Goal: Information Seeking & Learning: Learn about a topic

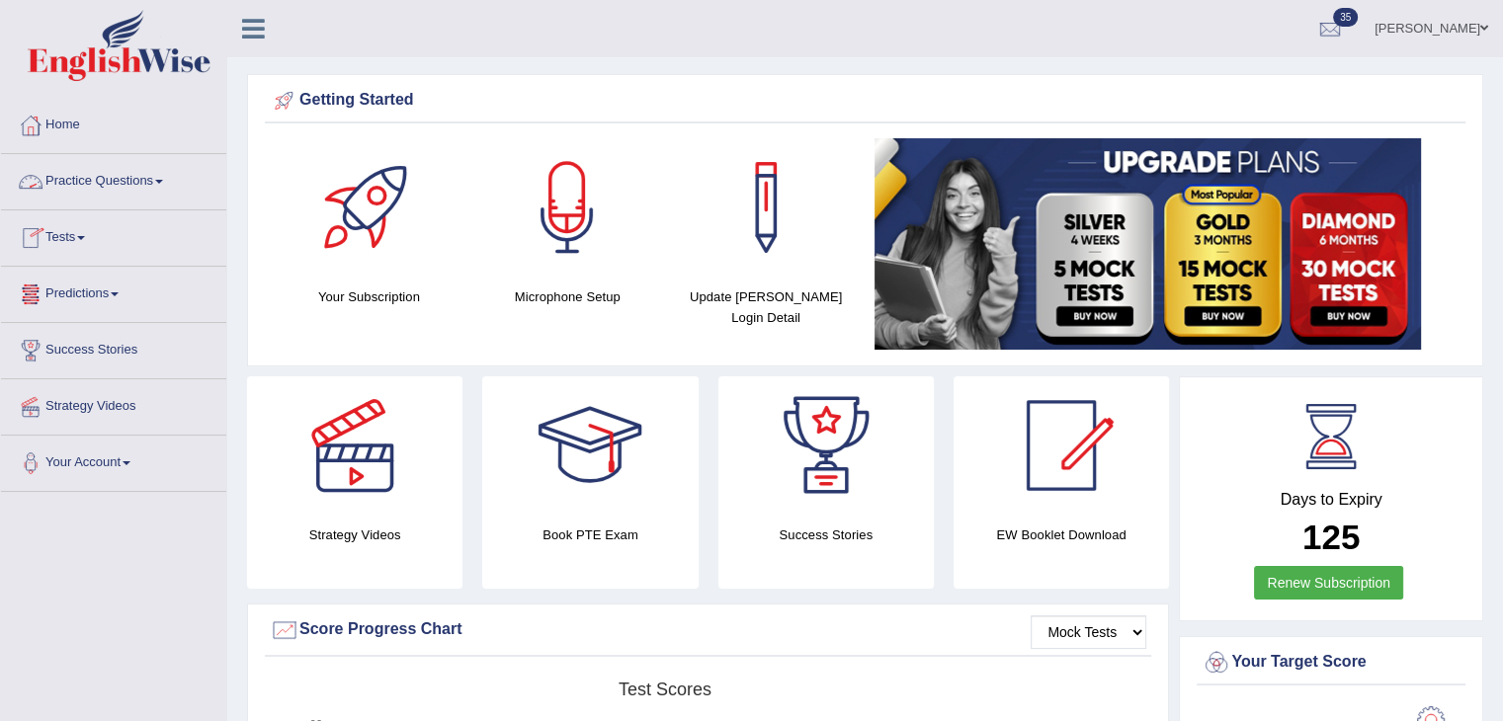
click at [147, 176] on link "Practice Questions" at bounding box center [113, 178] width 225 height 49
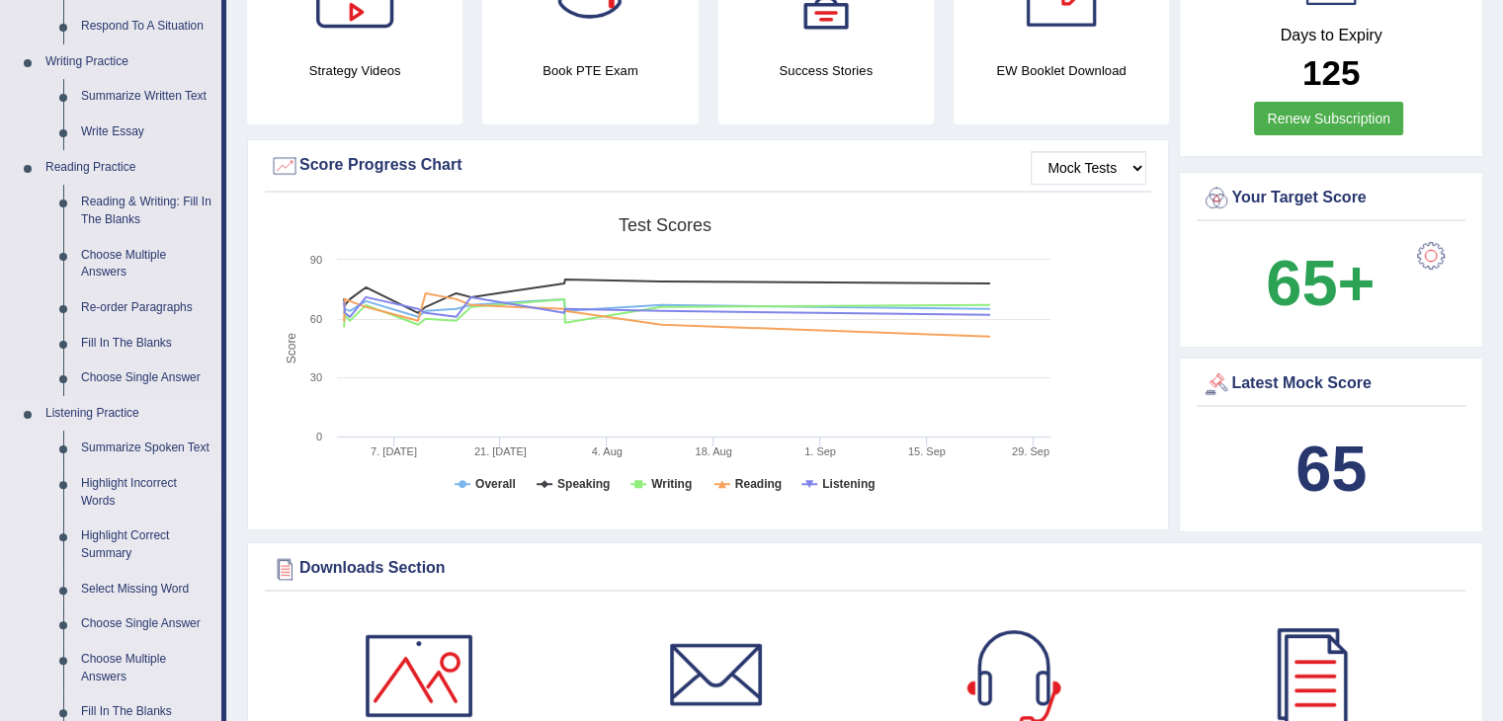
scroll to position [462, 0]
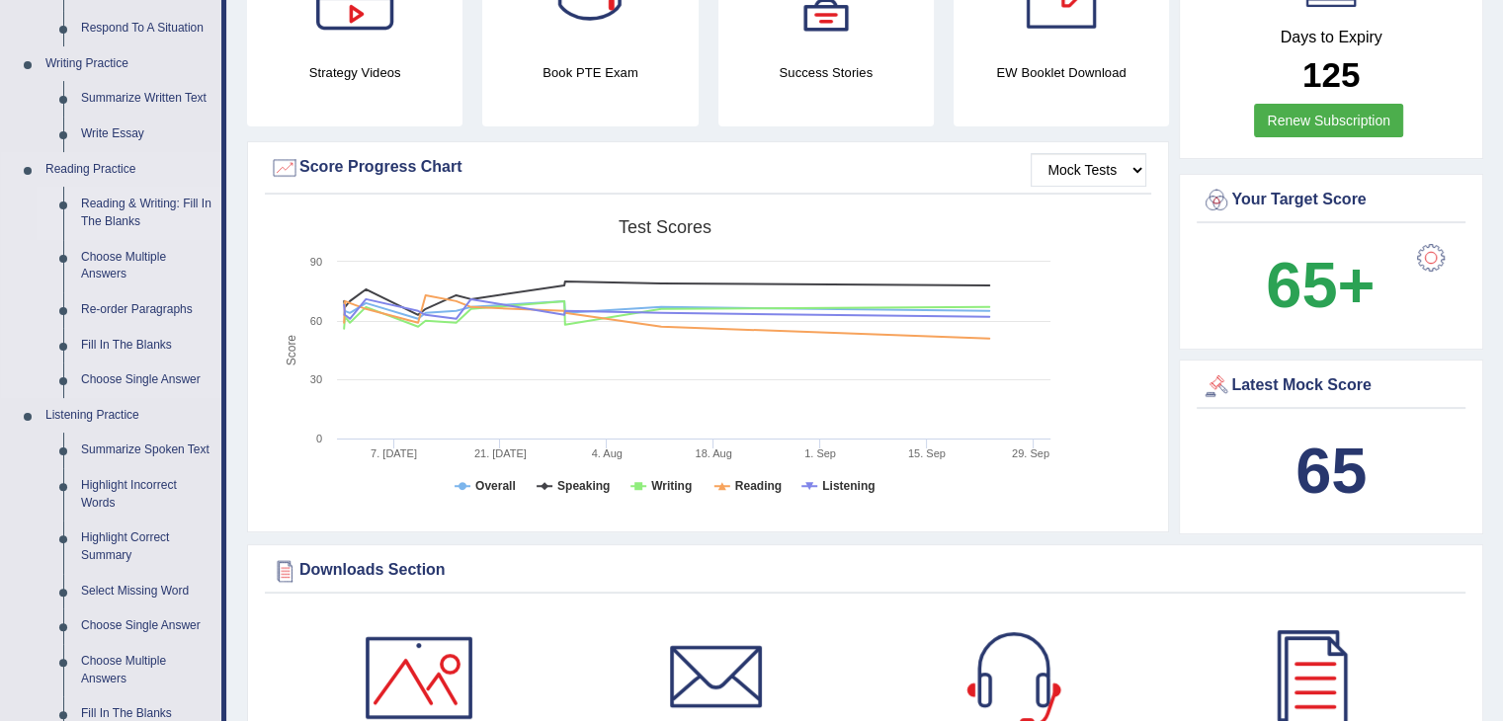
click at [108, 201] on link "Reading & Writing: Fill In The Blanks" at bounding box center [146, 213] width 149 height 52
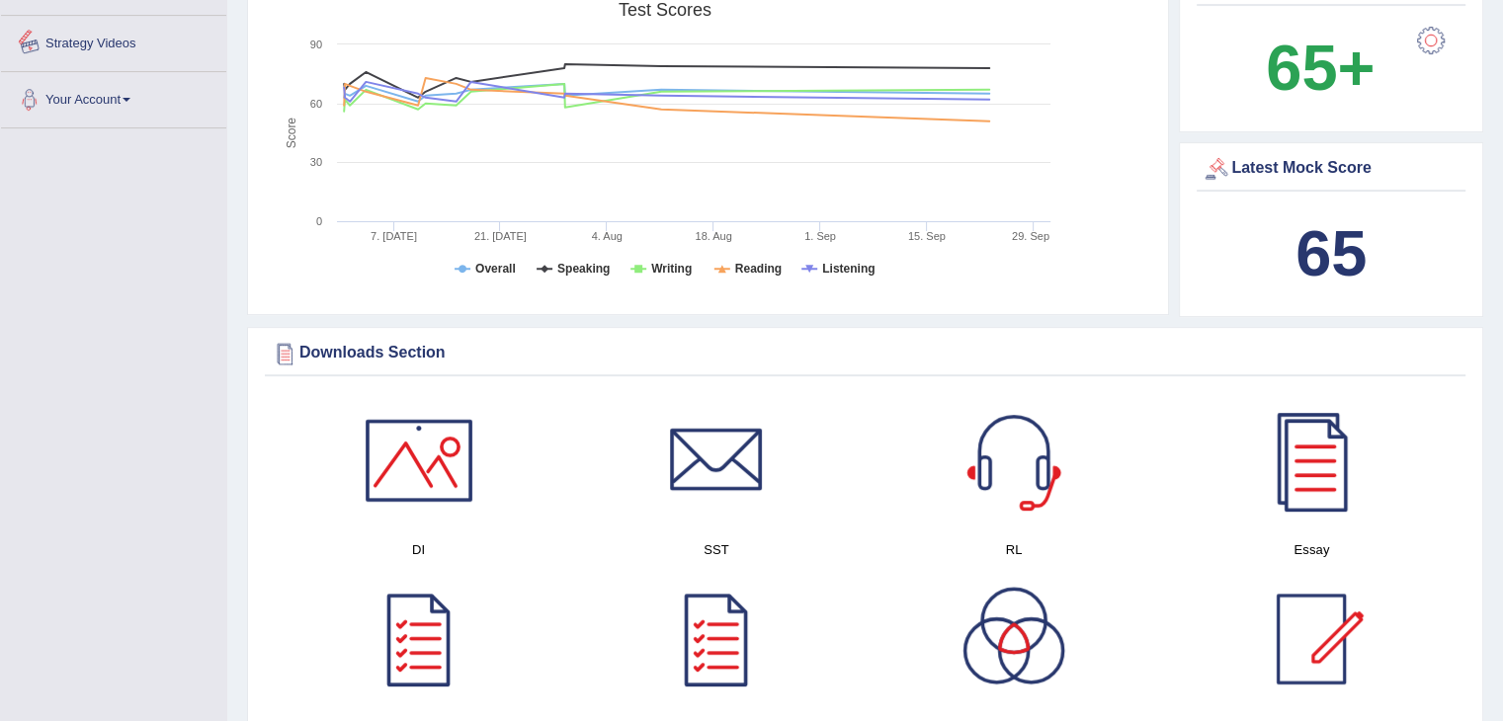
scroll to position [801, 0]
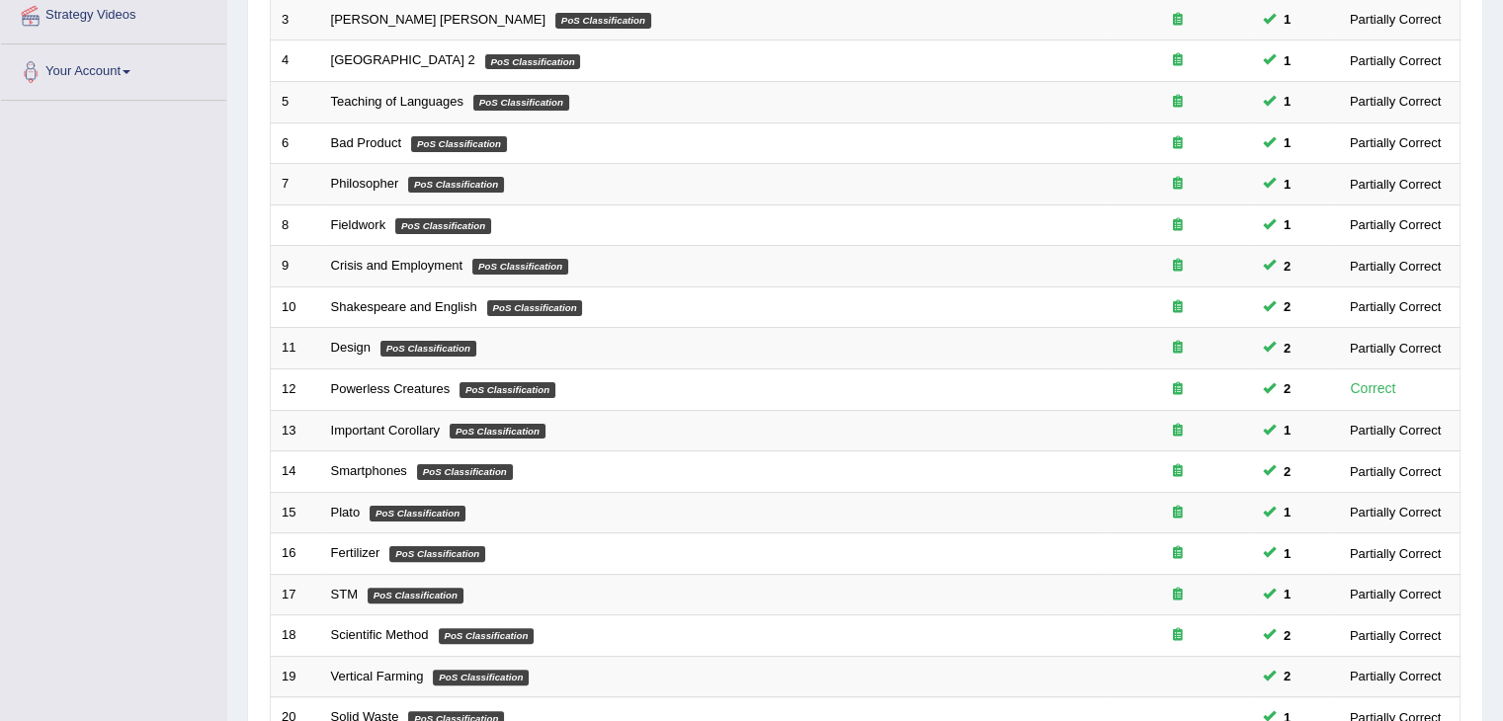
scroll to position [581, 0]
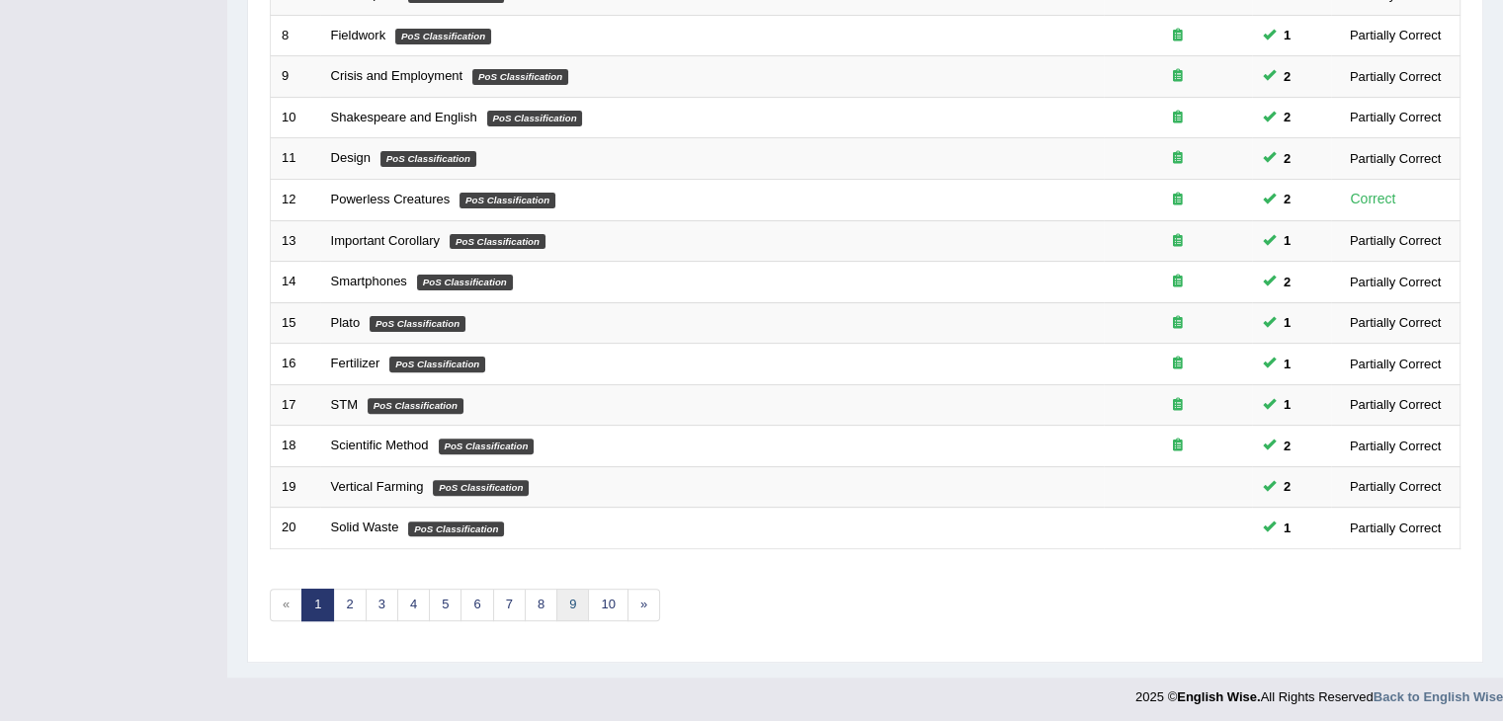
click at [569, 600] on link "9" at bounding box center [572, 605] width 33 height 33
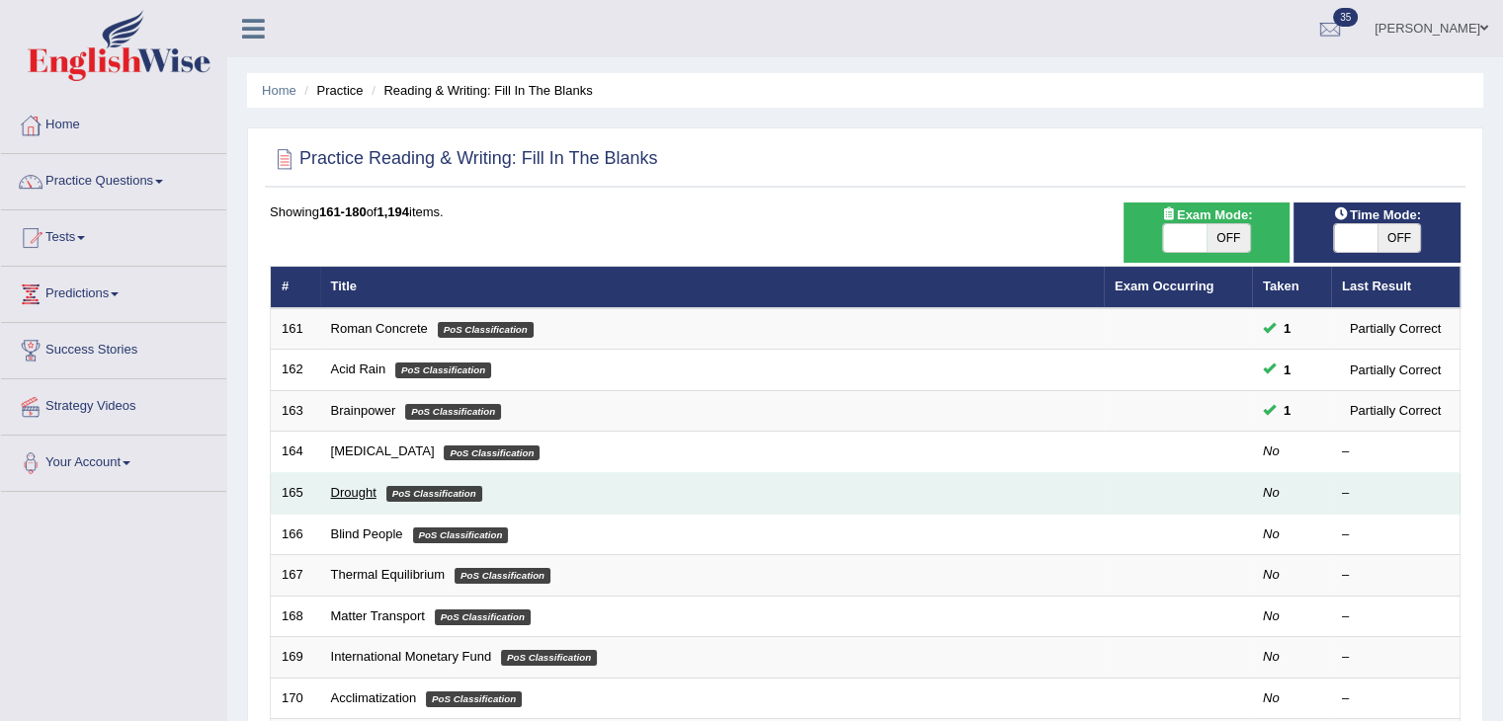
click at [365, 492] on link "Drought" at bounding box center [353, 492] width 45 height 15
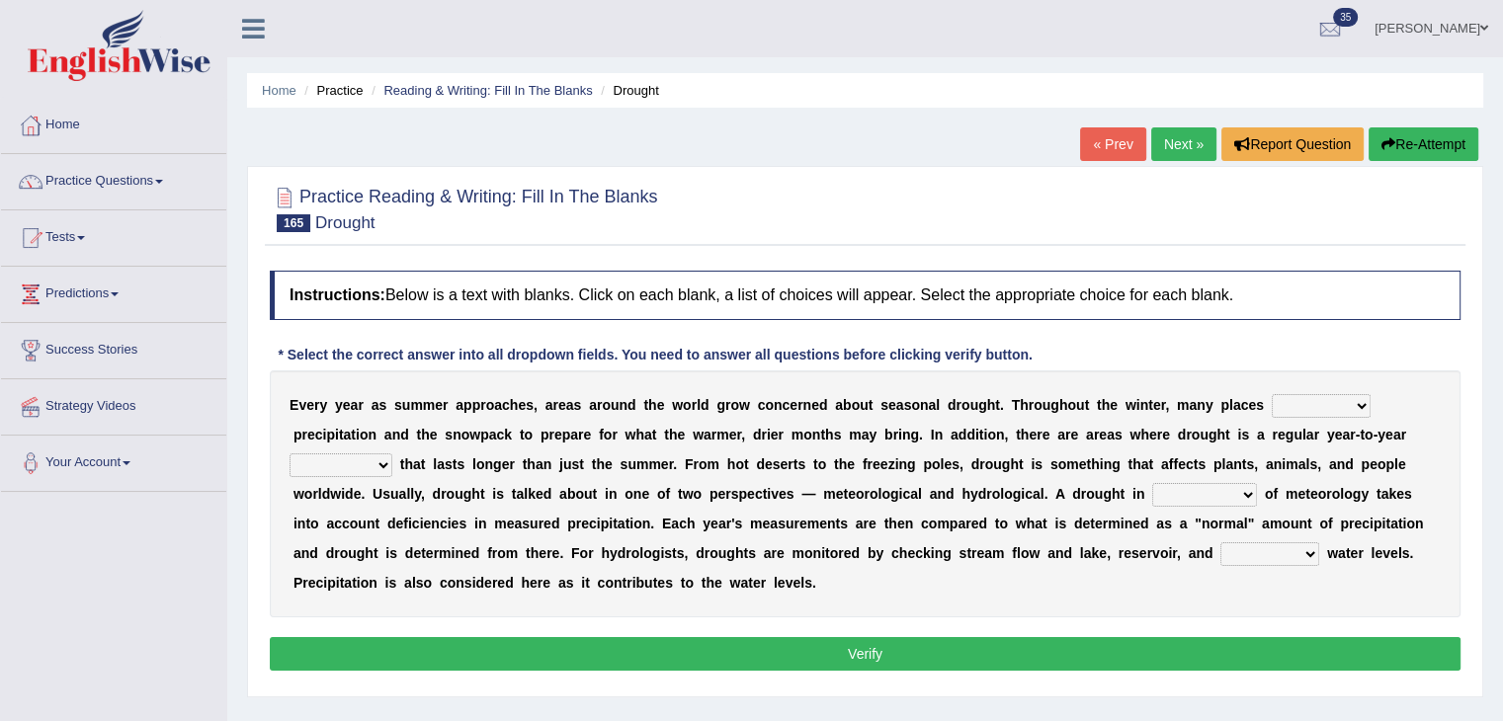
click at [1351, 403] on select "senate monitor compete reveal" at bounding box center [1320, 406] width 99 height 24
select select "compete"
click at [1271, 394] on select "senate monitor compete reveal" at bounding box center [1320, 406] width 99 height 24
click at [371, 473] on select "reference currency occurrence conference" at bounding box center [340, 465] width 103 height 24
select select "occurrence"
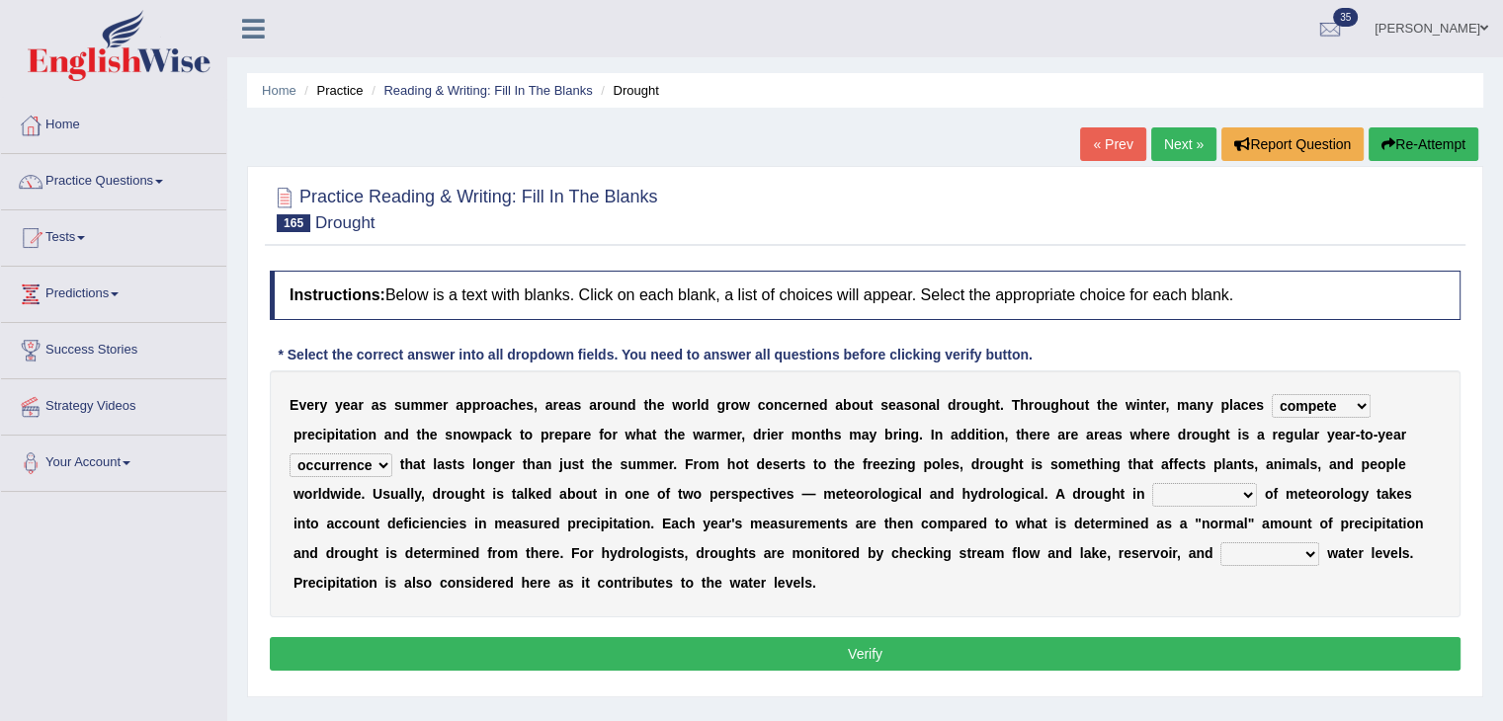
click at [289, 453] on select "reference currency occurrence conference" at bounding box center [340, 465] width 103 height 24
click at [1358, 395] on select "senate monitor compete reveal" at bounding box center [1320, 406] width 99 height 24
select select "monitor"
click at [1271, 394] on select "senate monitor compete reveal" at bounding box center [1320, 406] width 99 height 24
click at [1215, 495] on select "possession terms memory violation" at bounding box center [1204, 495] width 105 height 24
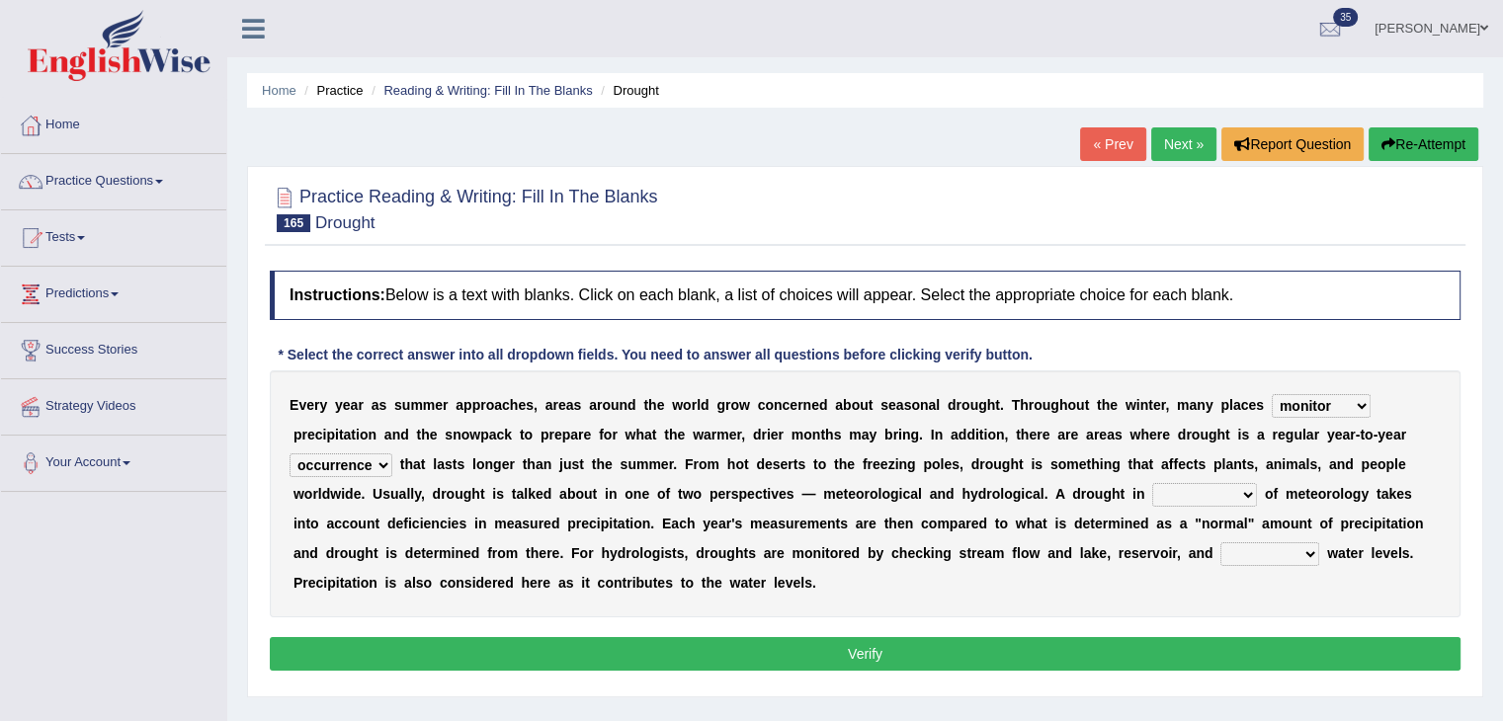
select select "terms"
click at [1152, 483] on select "possession terms memory violation" at bounding box center [1204, 495] width 105 height 24
click at [1270, 552] on select "troffer aquifer roofer hoofer" at bounding box center [1269, 554] width 99 height 24
select select "aquifer"
click at [1220, 542] on select "troffer aquifer roofer hoofer" at bounding box center [1269, 554] width 99 height 24
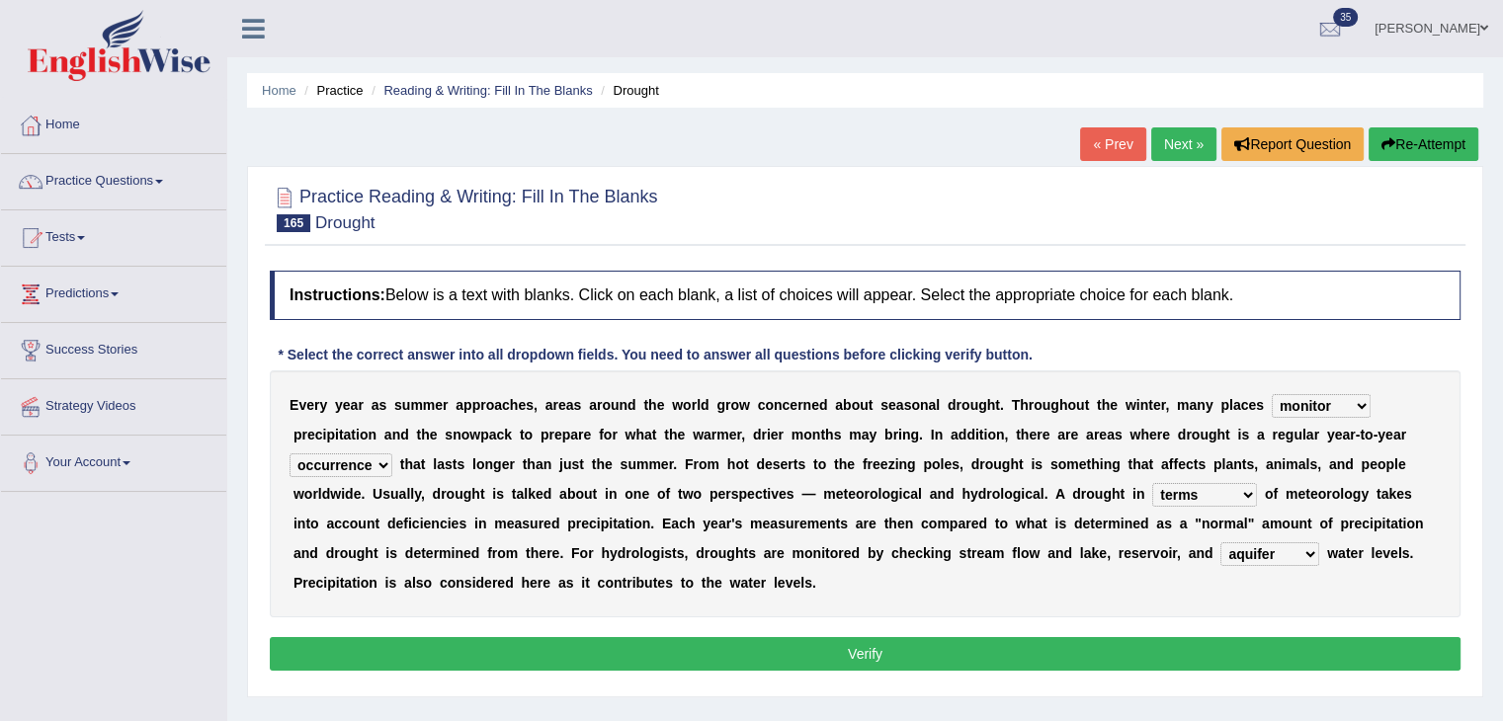
click at [1023, 659] on button "Verify" at bounding box center [865, 654] width 1190 height 34
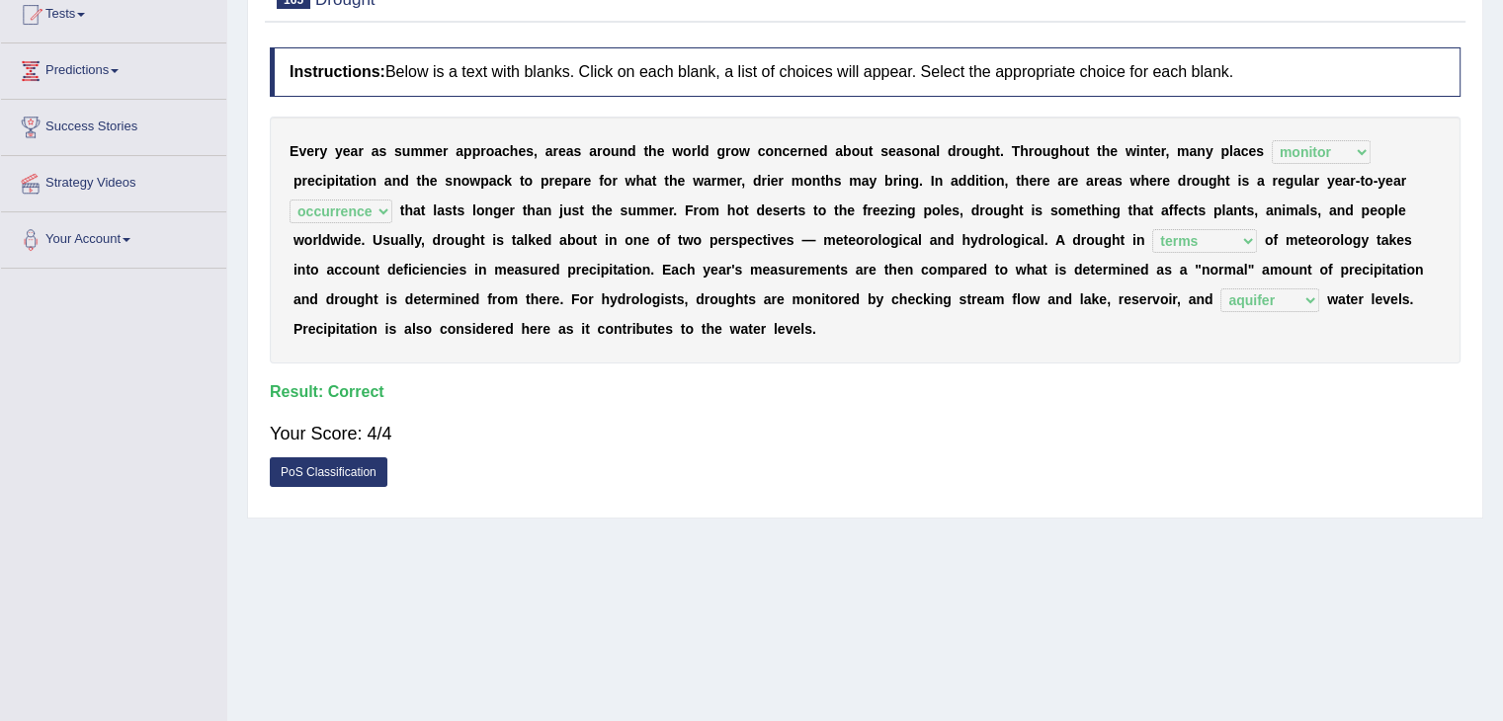
scroll to position [316, 0]
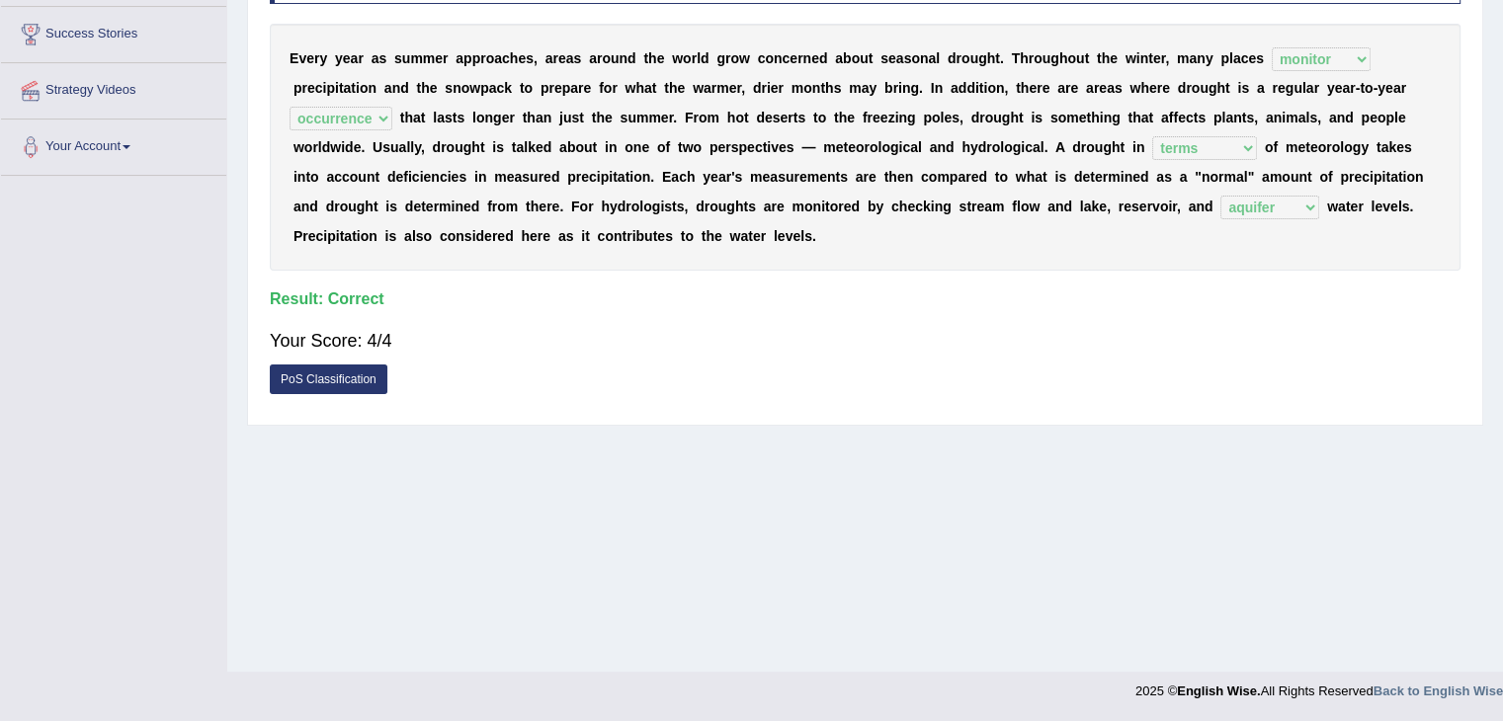
click at [343, 377] on link "PoS Classification" at bounding box center [329, 380] width 118 height 30
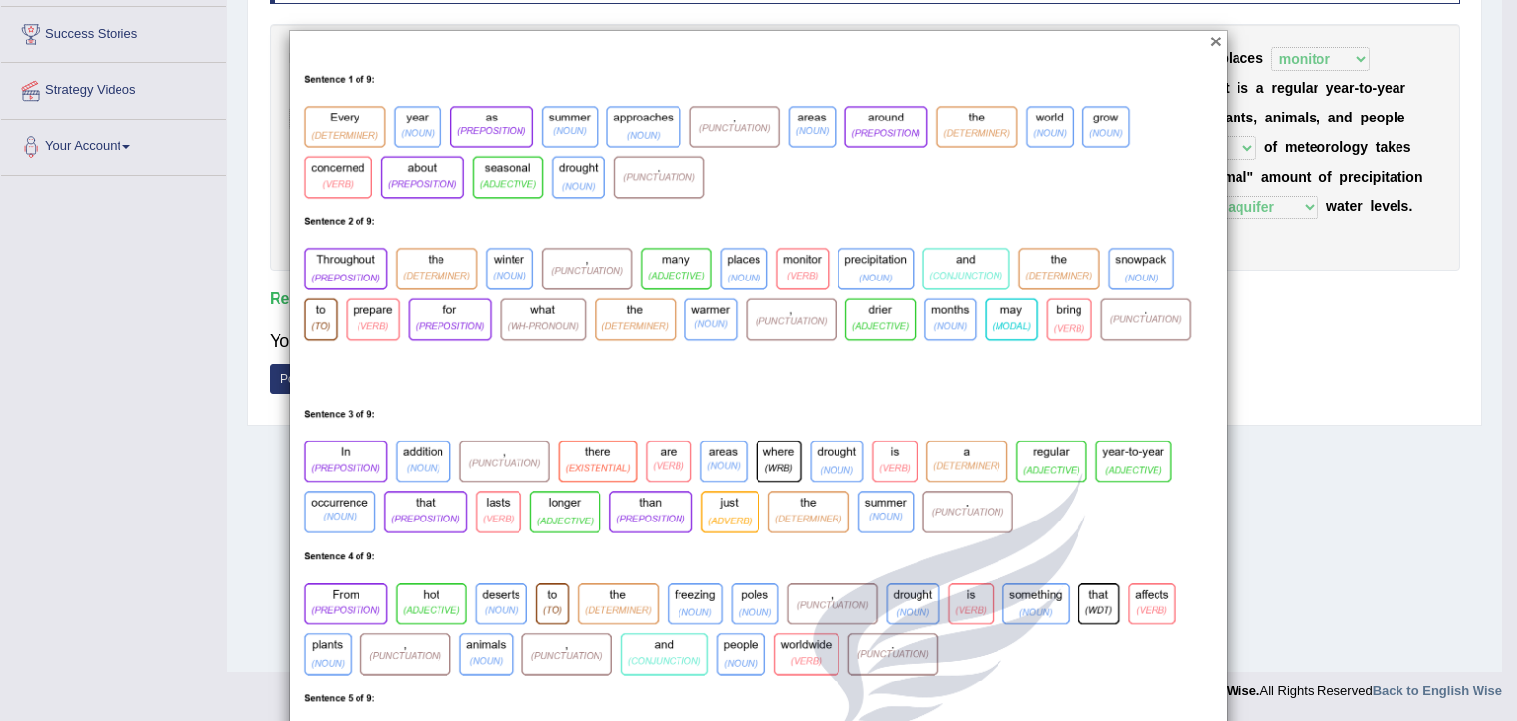
drag, startPoint x: 1241, startPoint y: 296, endPoint x: 1213, endPoint y: 44, distance: 253.4
click at [1213, 44] on button "×" at bounding box center [1216, 41] width 12 height 21
